Goal: Task Accomplishment & Management: Use online tool/utility

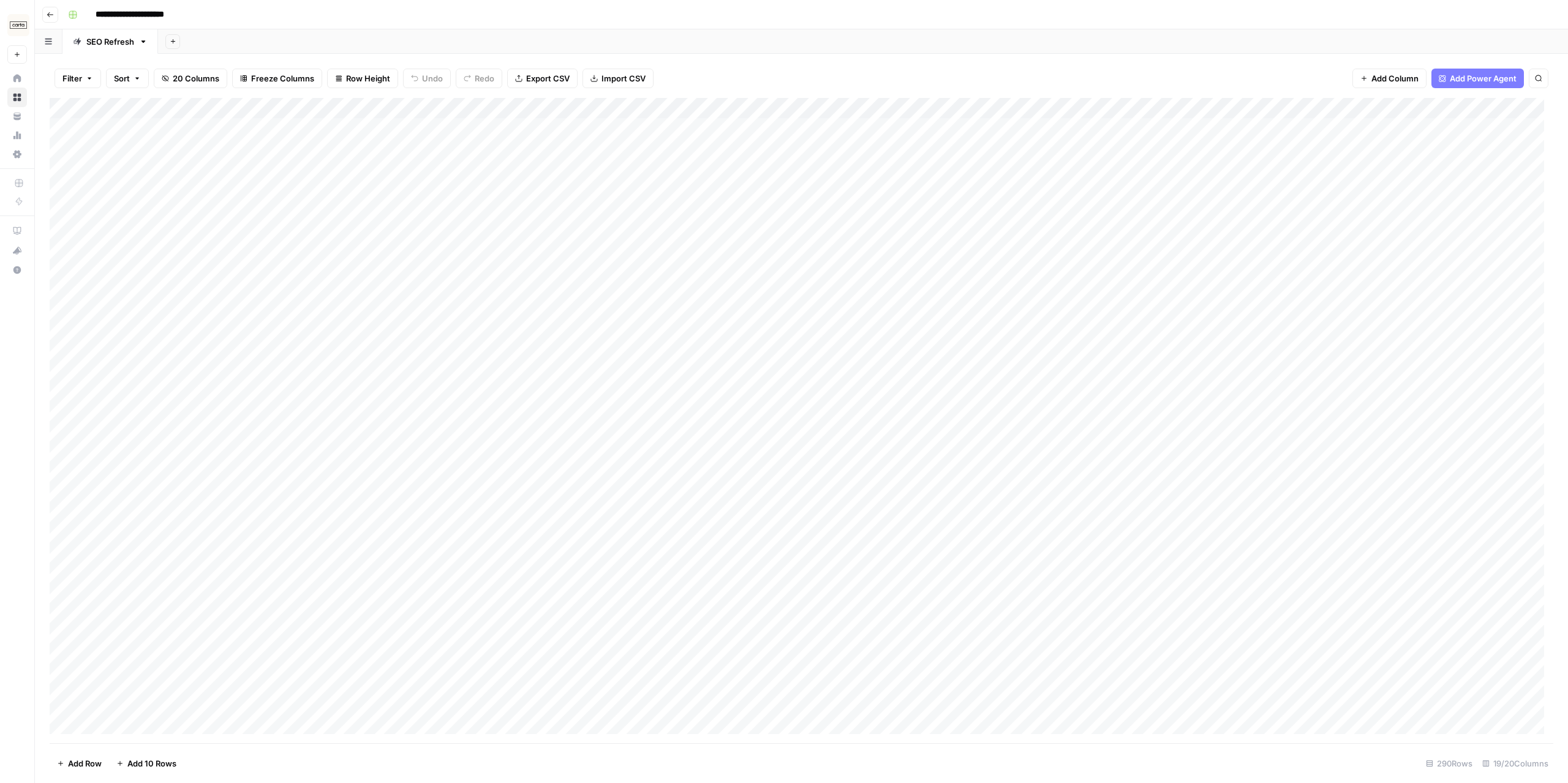
drag, startPoint x: 1508, startPoint y: 0, endPoint x: 14, endPoint y: 21, distance: 1494.1
click at [14, 21] on img "Workspace: Carta" at bounding box center [18, 25] width 22 height 22
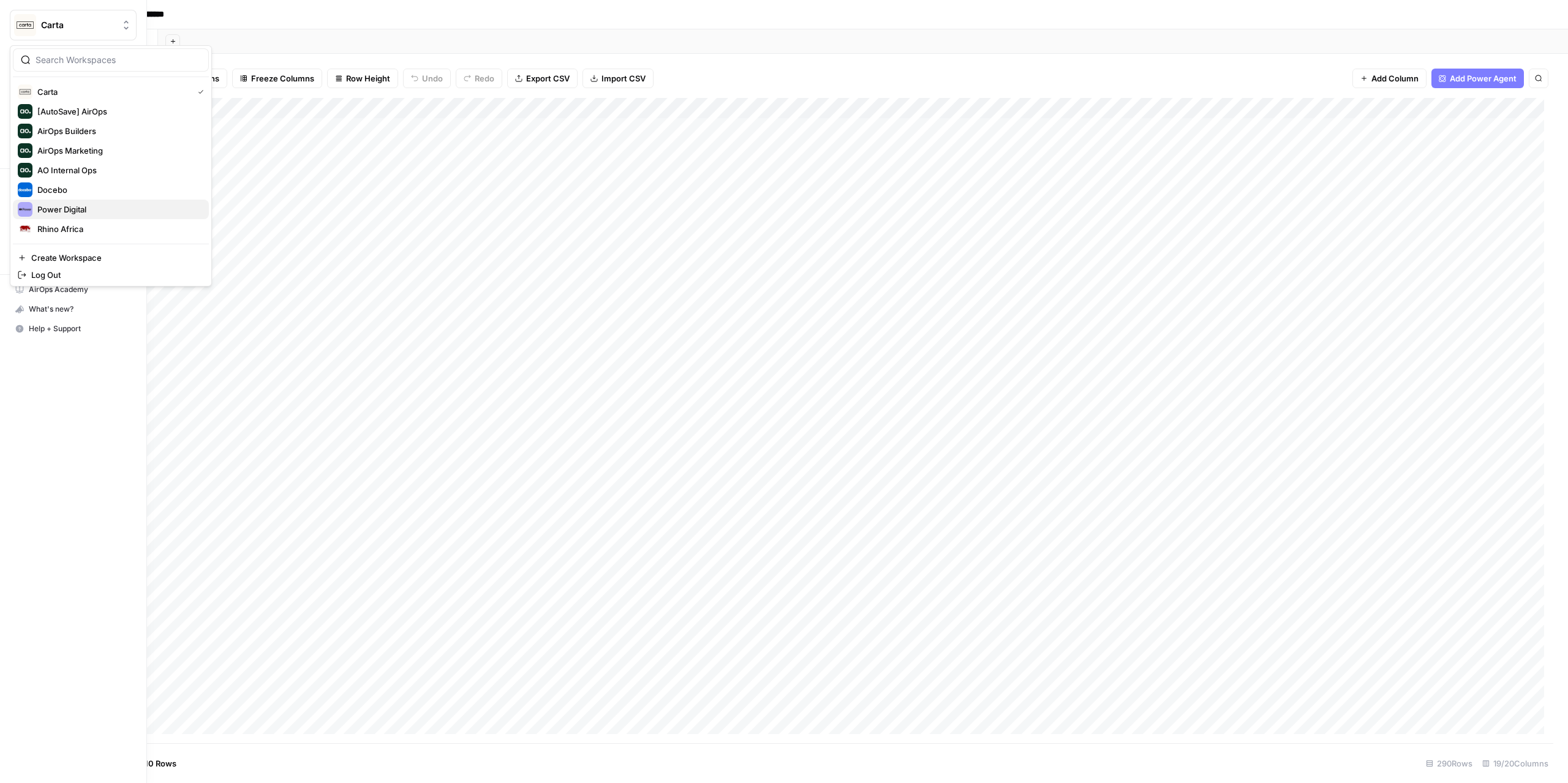
click at [71, 209] on span "Power Digital" at bounding box center [118, 209] width 162 height 12
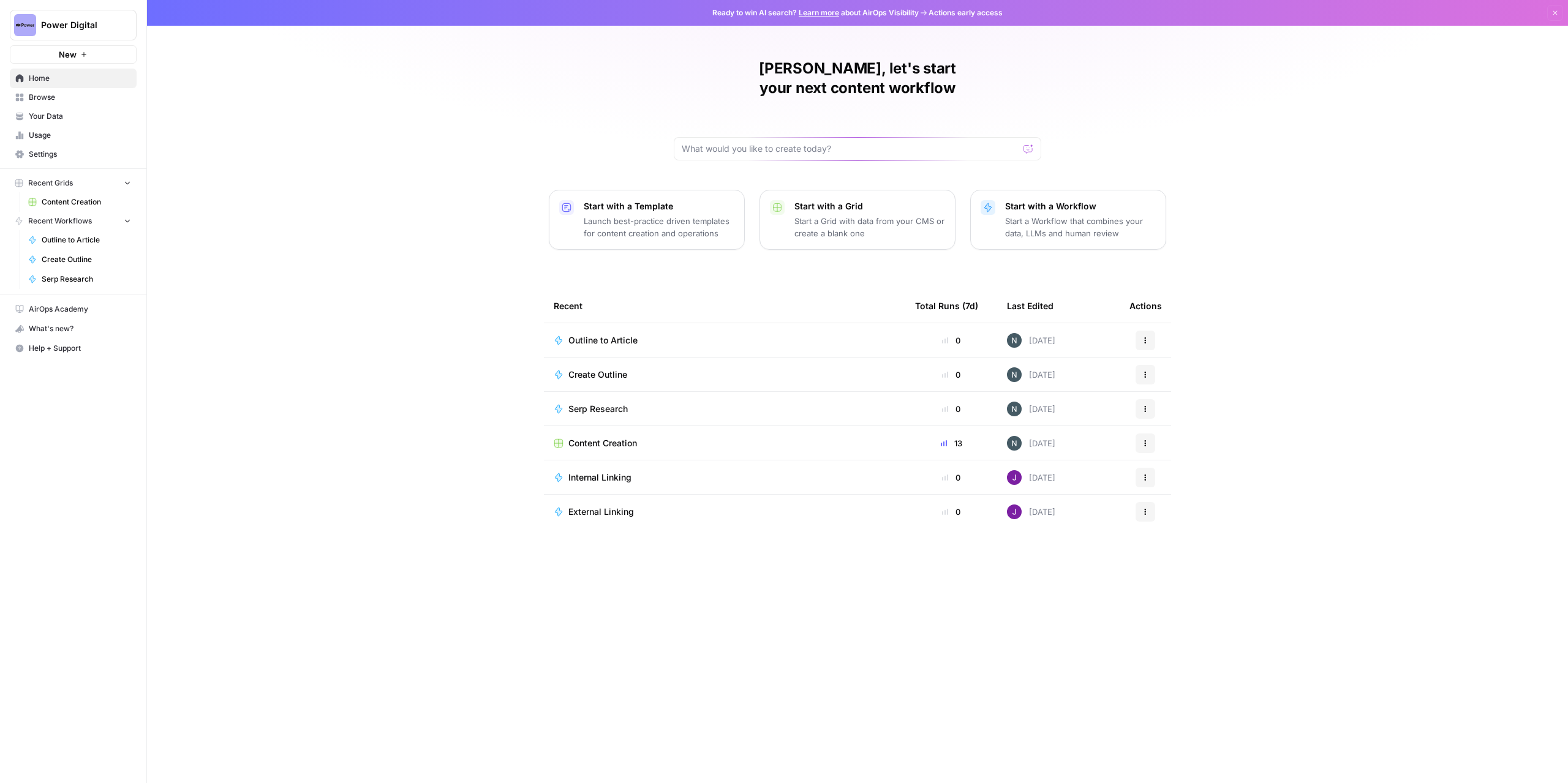
click at [65, 97] on span "Browse" at bounding box center [80, 97] width 102 height 11
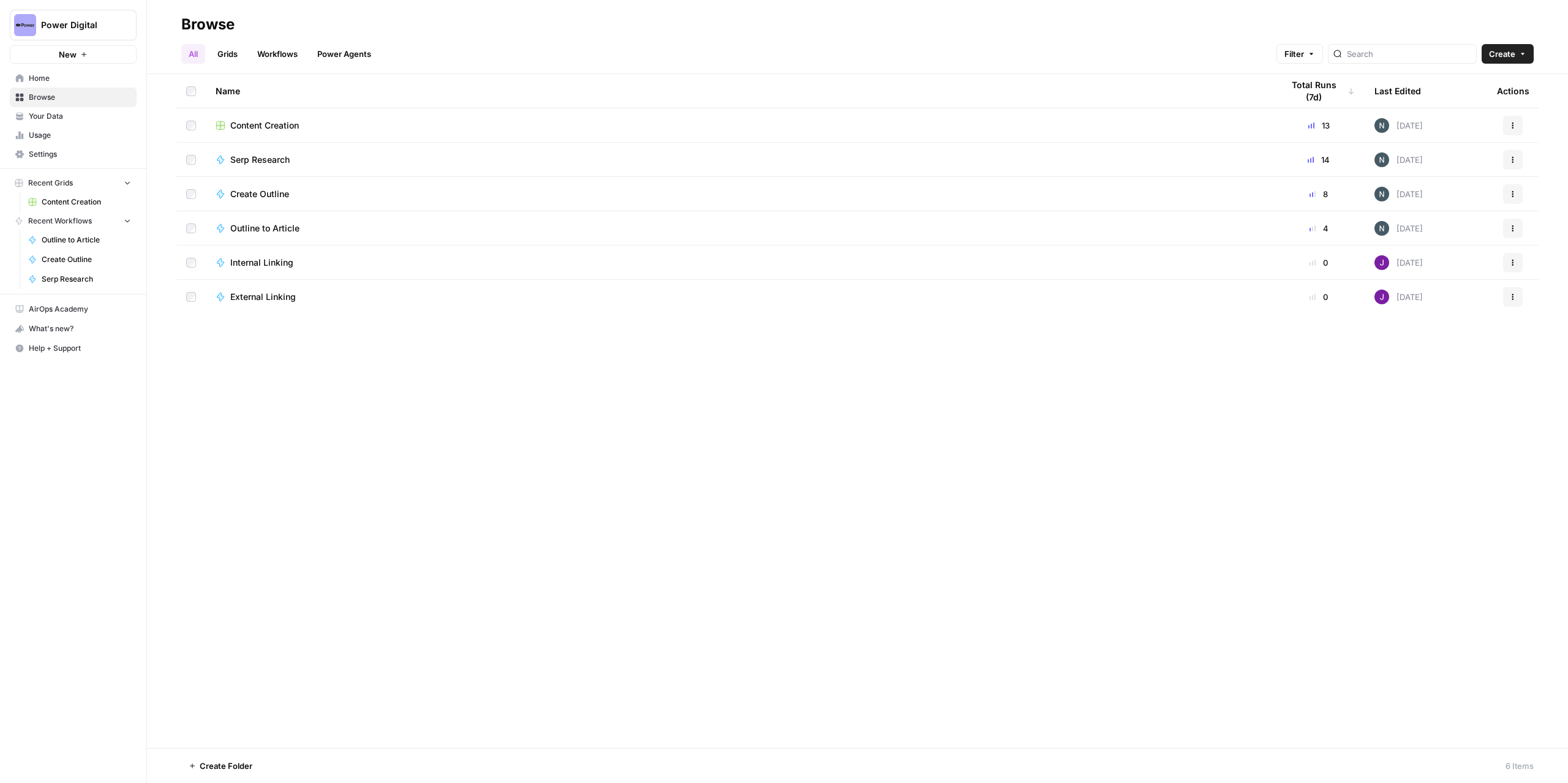
click at [276, 137] on td "Content Creation" at bounding box center [740, 125] width 1067 height 34
click at [281, 128] on span "Content Creation" at bounding box center [264, 126] width 68 height 12
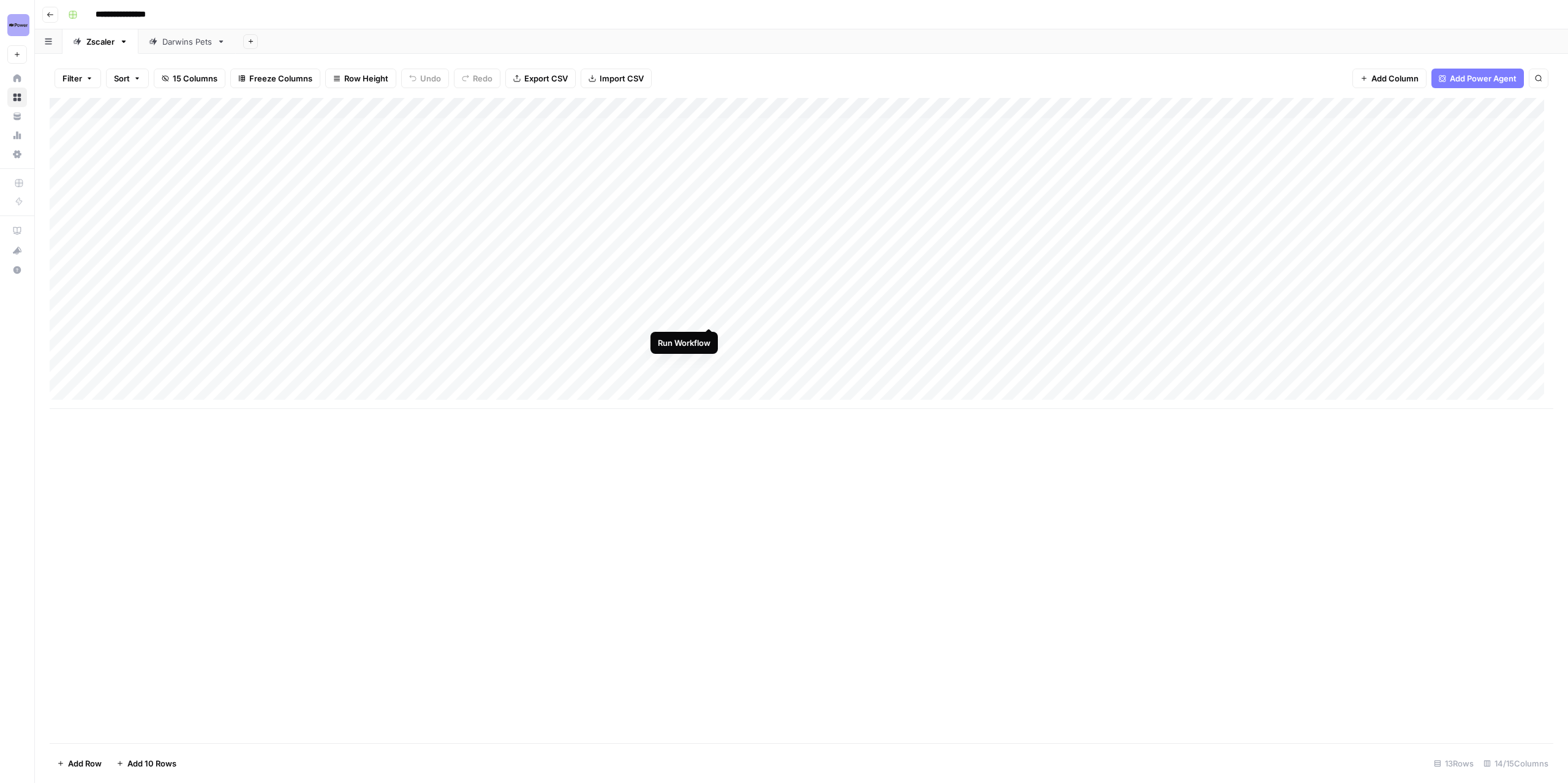
click at [709, 316] on div "Add Column" at bounding box center [801, 253] width 1504 height 311
click at [427, 111] on div "Add Column" at bounding box center [801, 253] width 1504 height 311
click at [433, 233] on link "Edit Workflow" at bounding box center [442, 228] width 135 height 17
click at [715, 114] on div "Add Column" at bounding box center [801, 253] width 1504 height 311
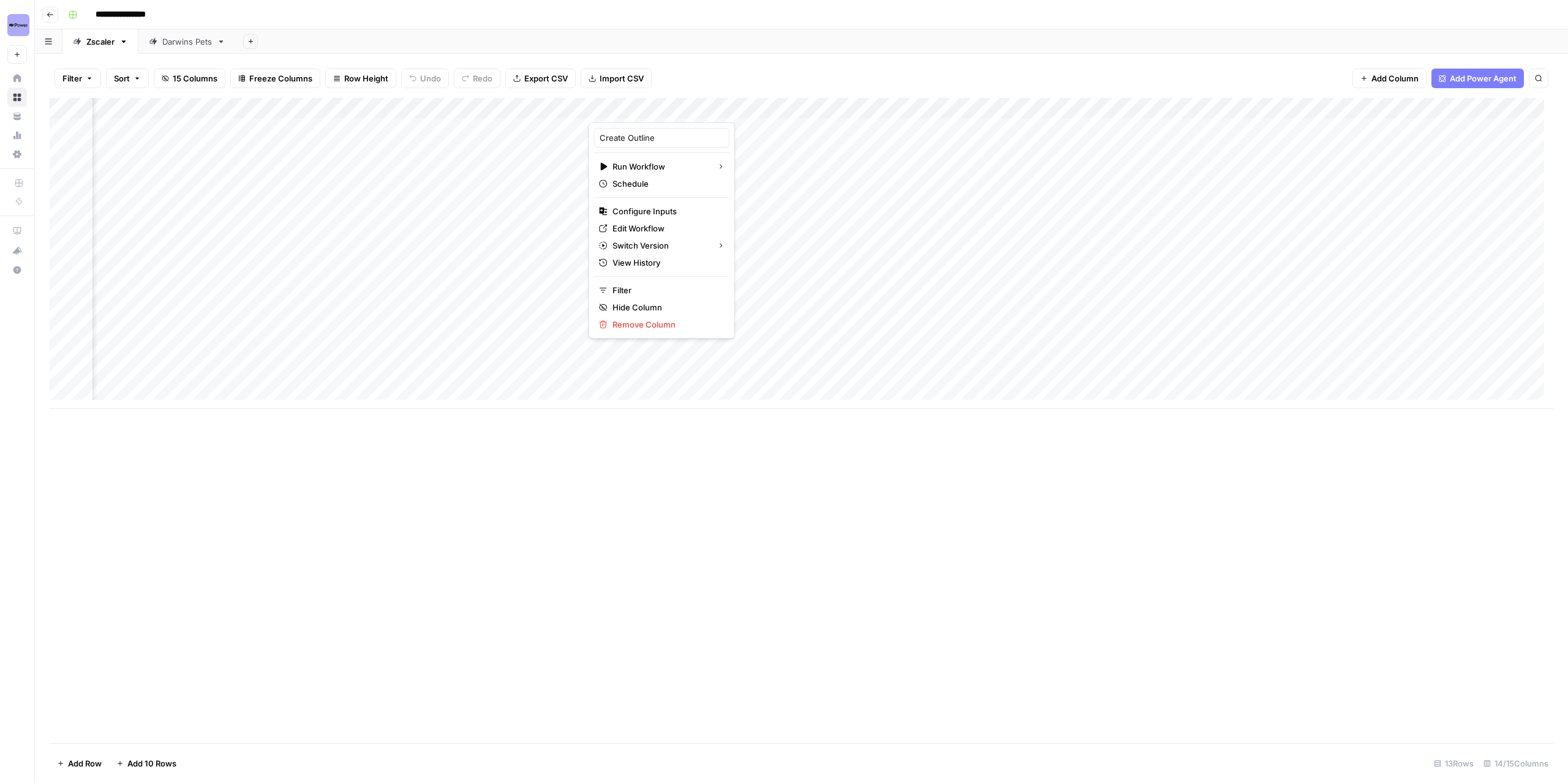
click at [965, 51] on div "Add Sheet" at bounding box center [901, 41] width 1332 height 25
click at [1405, 110] on div "Add Column" at bounding box center [801, 253] width 1504 height 311
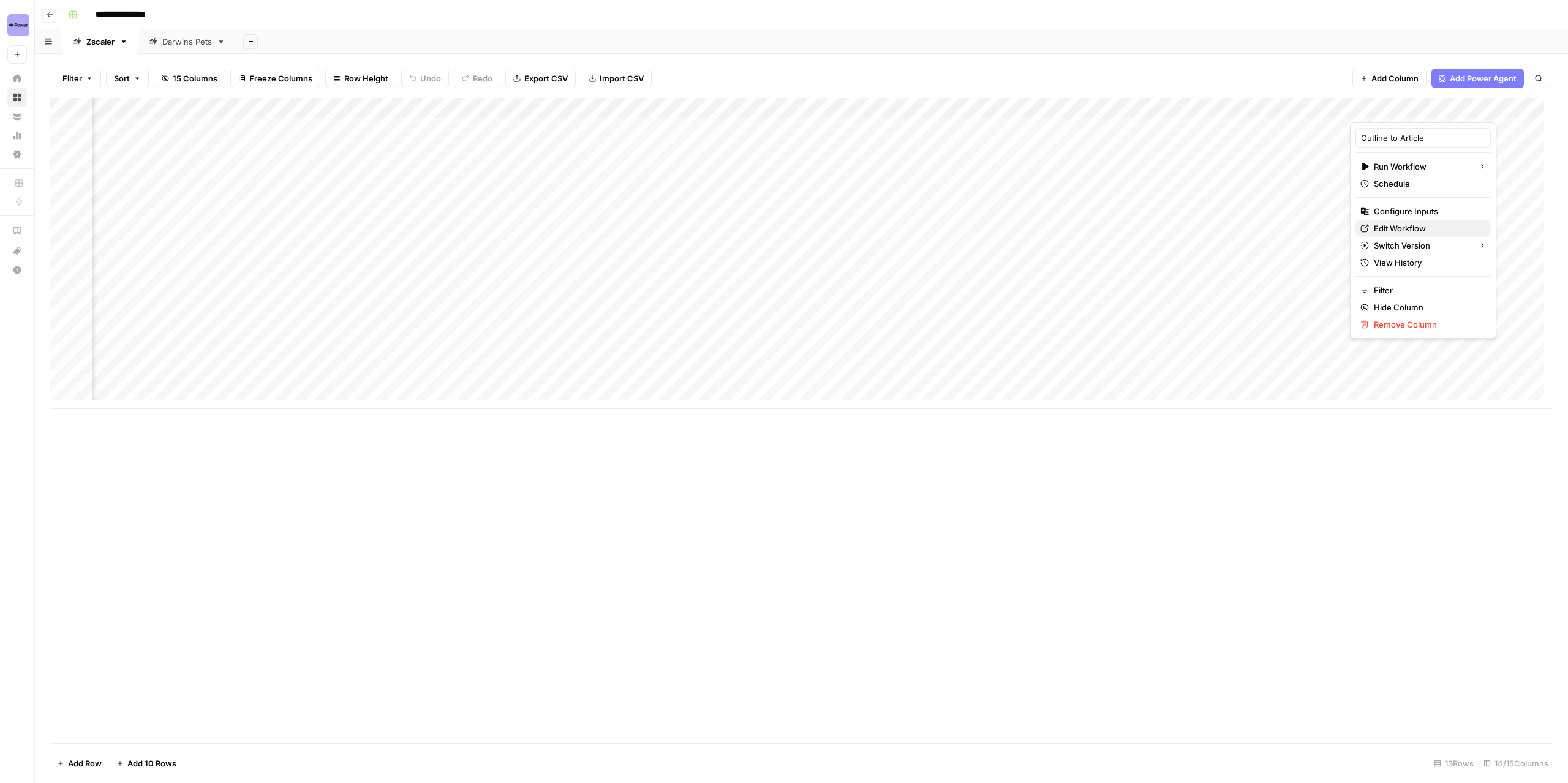
click at [1404, 227] on span "Edit Workflow" at bounding box center [1427, 229] width 107 height 12
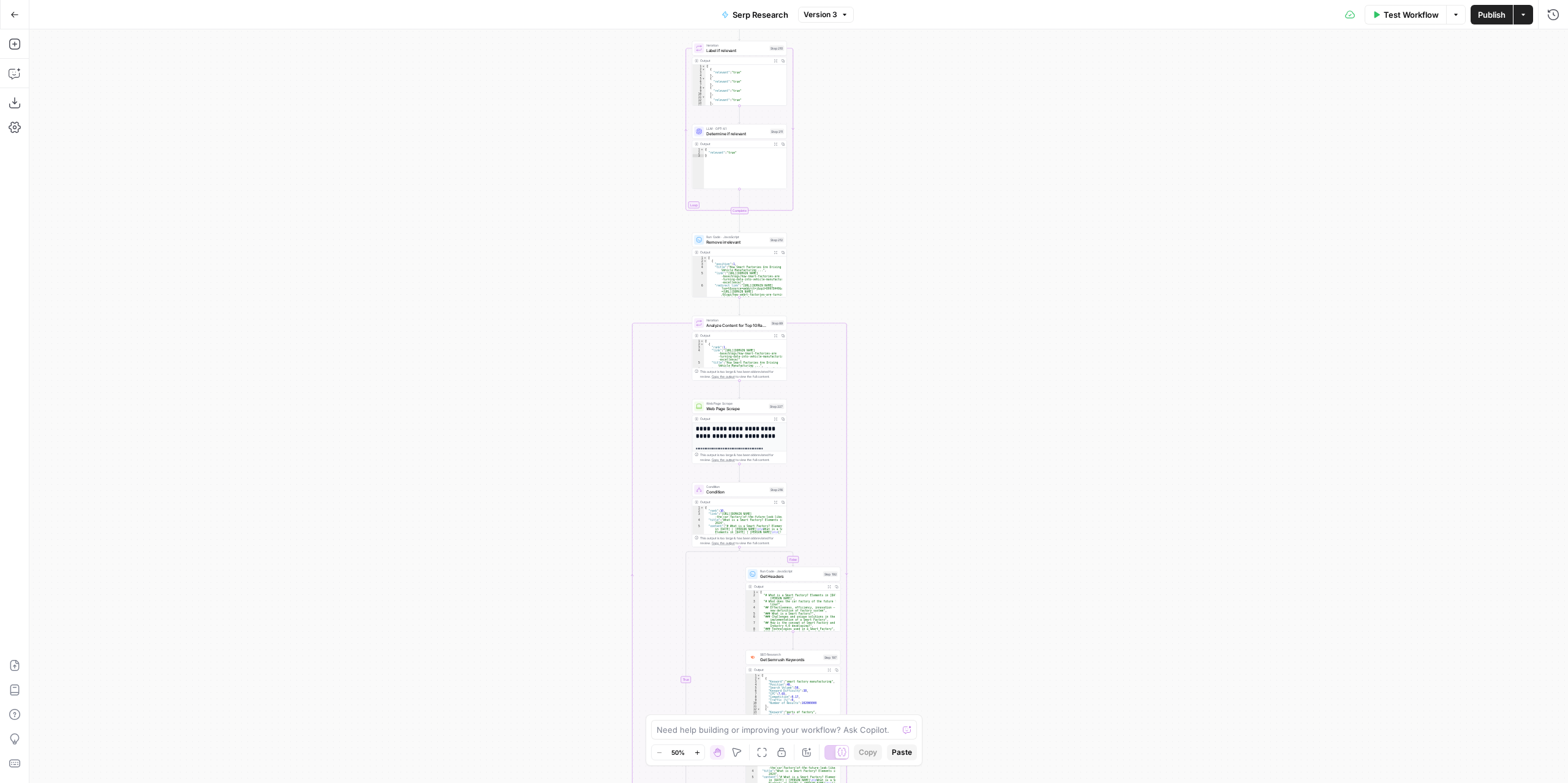
drag, startPoint x: 991, startPoint y: 286, endPoint x: 983, endPoint y: 460, distance: 174.2
click at [983, 463] on div "true false Workflow Set Inputs Inputs Run Code · Python Get SERP Parameters Ste…" at bounding box center [798, 406] width 1539 height 754
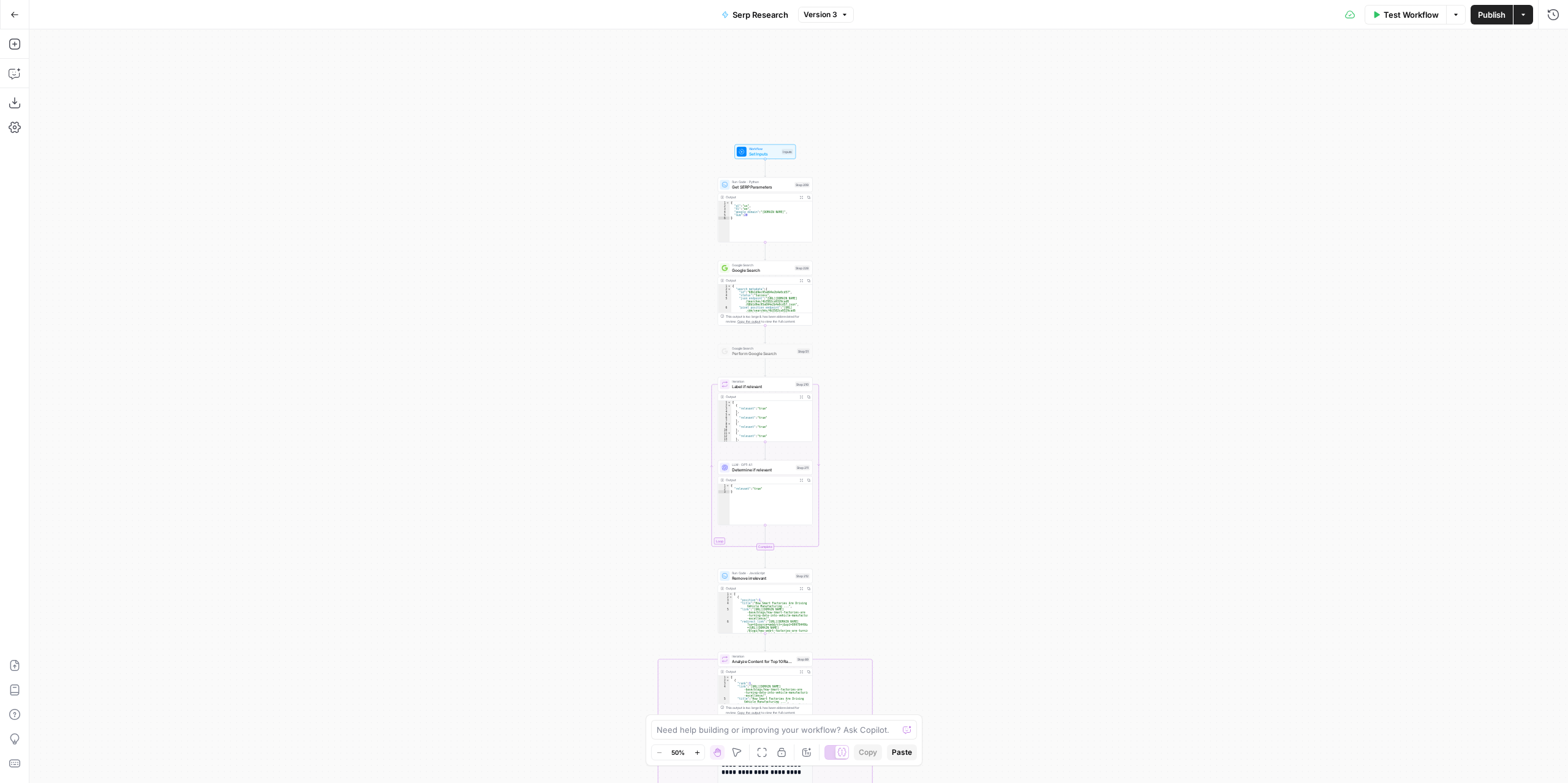
drag, startPoint x: 950, startPoint y: 232, endPoint x: 975, endPoint y: 358, distance: 128.5
click at [974, 506] on div "true false Workflow Set Inputs Inputs Run Code · Python Get SERP Parameters Ste…" at bounding box center [798, 406] width 1539 height 754
drag, startPoint x: 990, startPoint y: 229, endPoint x: 990, endPoint y: 196, distance: 33.0
click at [990, 196] on div "true false Workflow Set Inputs Inputs Run Code · Python Get SERP Parameters Ste…" at bounding box center [798, 406] width 1539 height 754
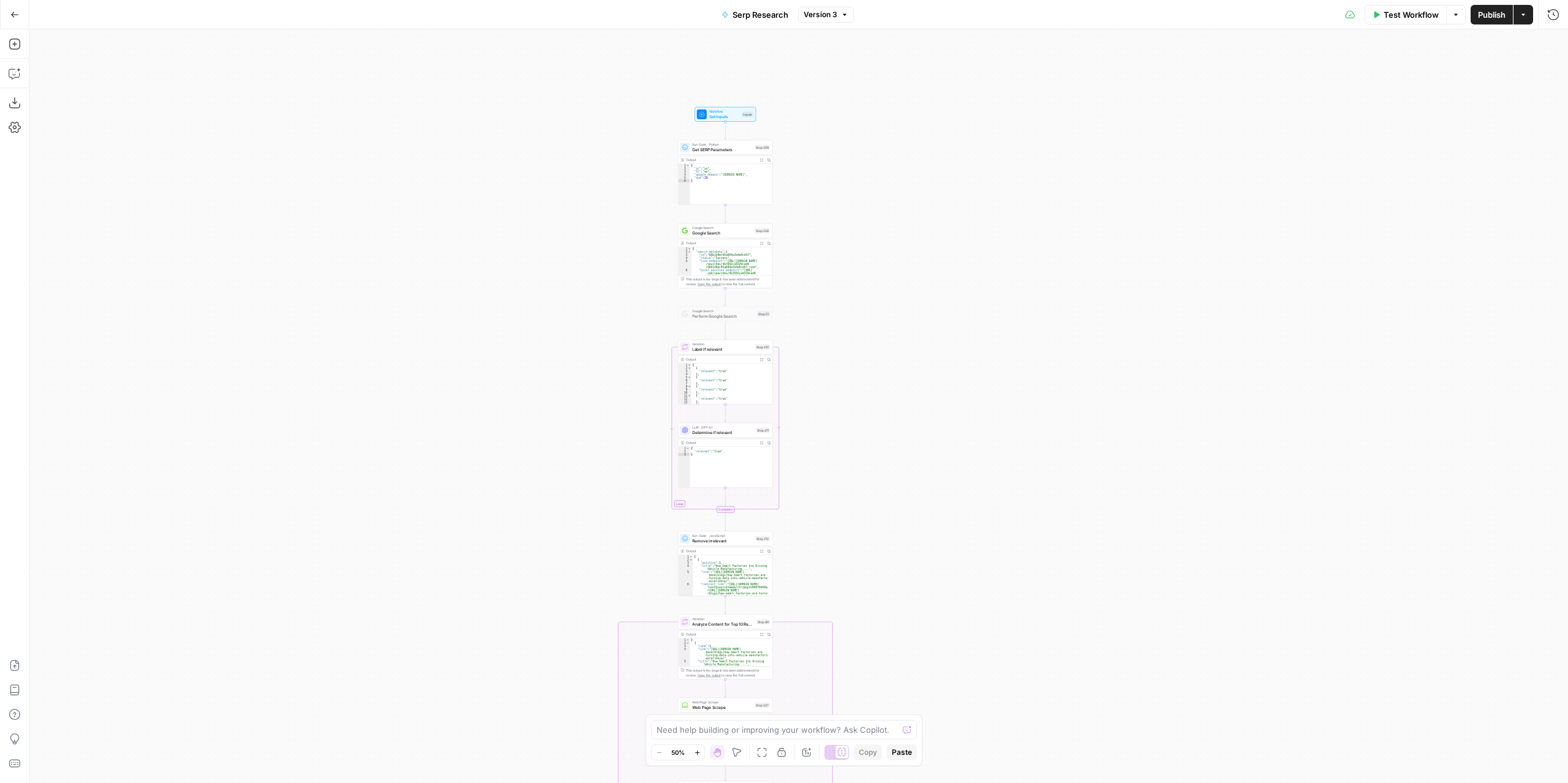
drag, startPoint x: 971, startPoint y: 377, endPoint x: 950, endPoint y: 365, distance: 24.2
click at [948, 367] on div "true false Workflow Set Inputs Inputs Run Code · Python Get SERP Parameters Ste…" at bounding box center [798, 406] width 1539 height 754
